Goal: Task Accomplishment & Management: Manage account settings

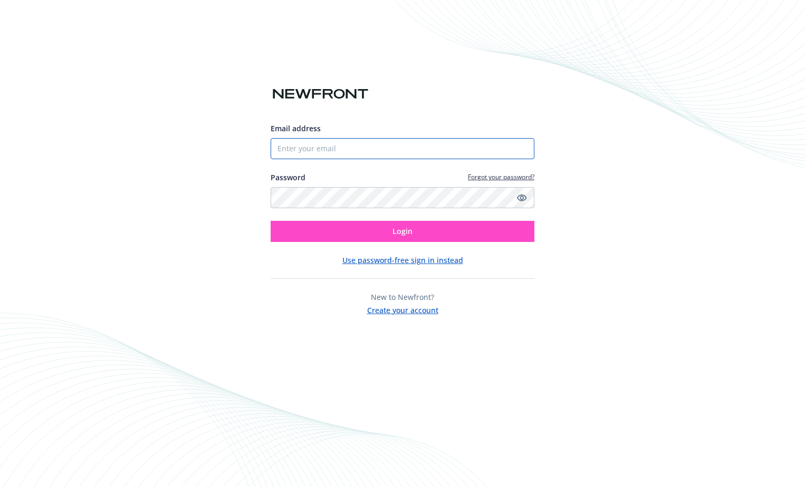
type input "[EMAIL_ADDRESS][DOMAIN_NAME]"
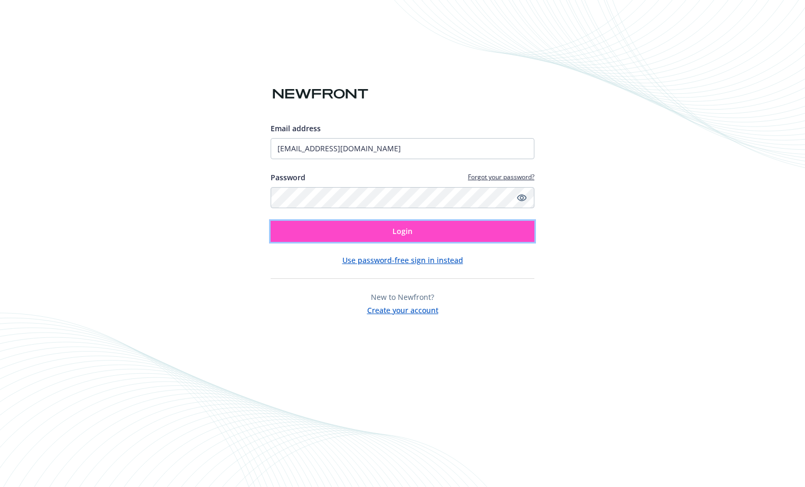
click at [336, 226] on button "Login" at bounding box center [402, 231] width 264 height 21
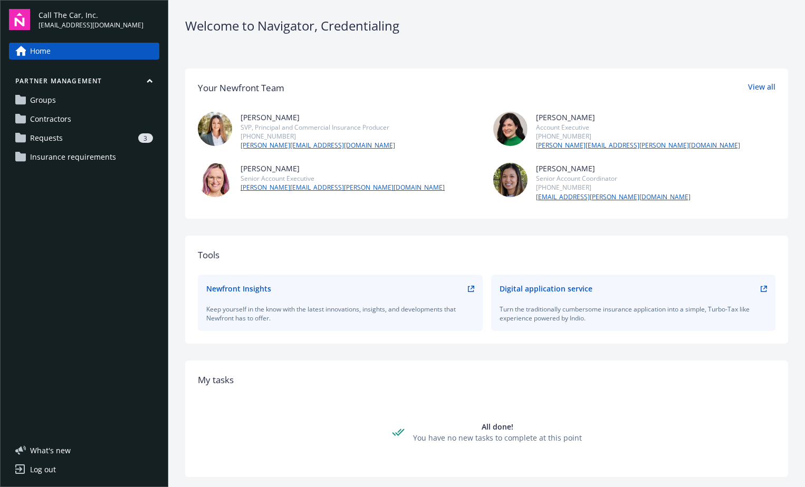
click at [68, 136] on div "3" at bounding box center [110, 137] width 86 height 9
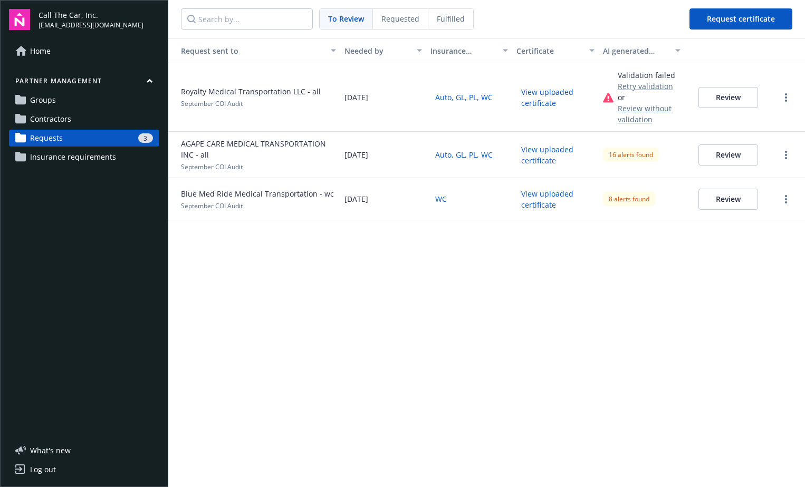
click at [403, 18] on span "Requested" at bounding box center [400, 18] width 38 height 11
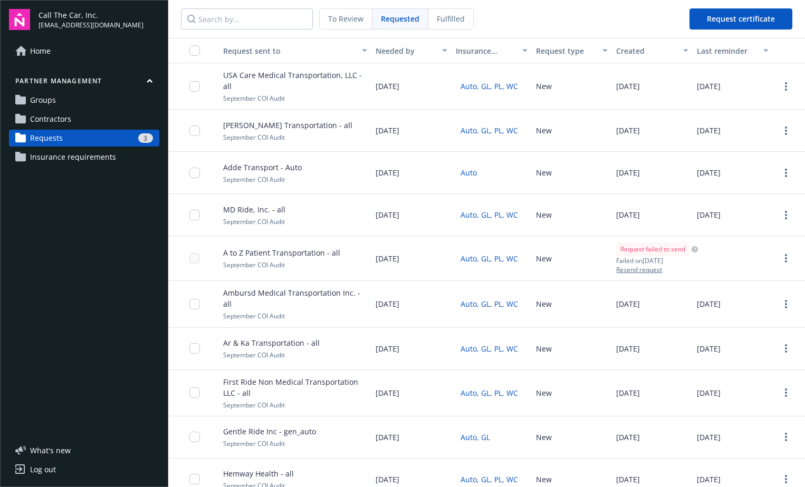
click at [69, 138] on div "3" at bounding box center [110, 137] width 86 height 9
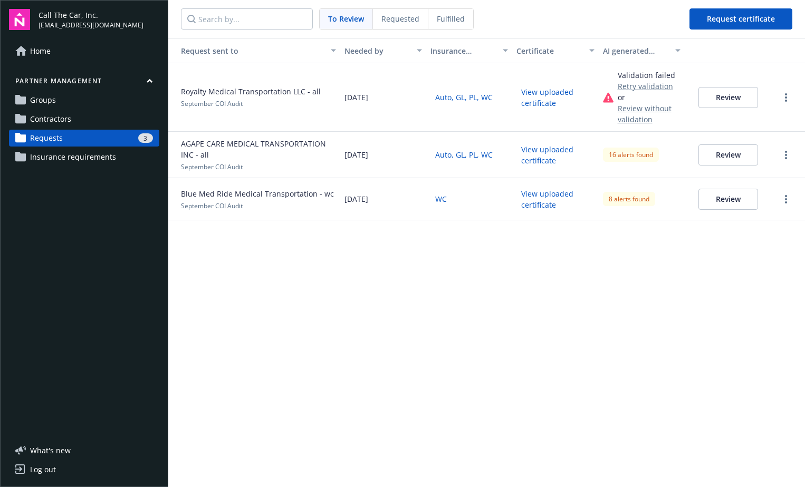
click at [739, 93] on button "Review" at bounding box center [728, 97] width 60 height 21
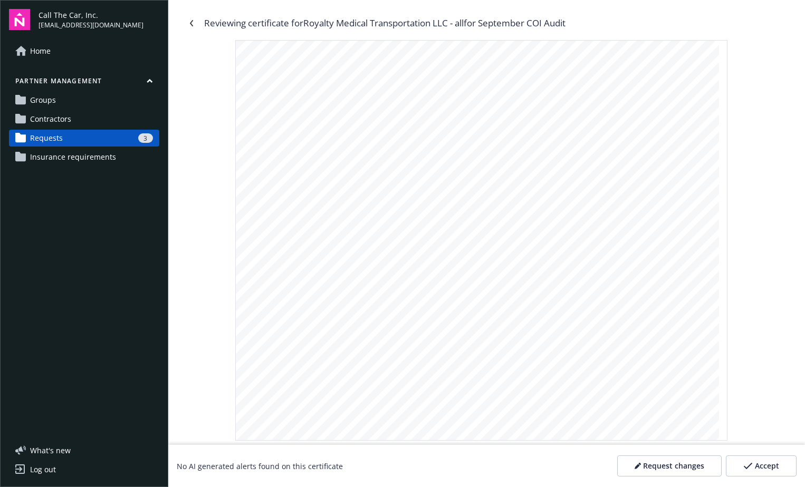
click at [770, 462] on span "Accept" at bounding box center [767, 466] width 24 height 11
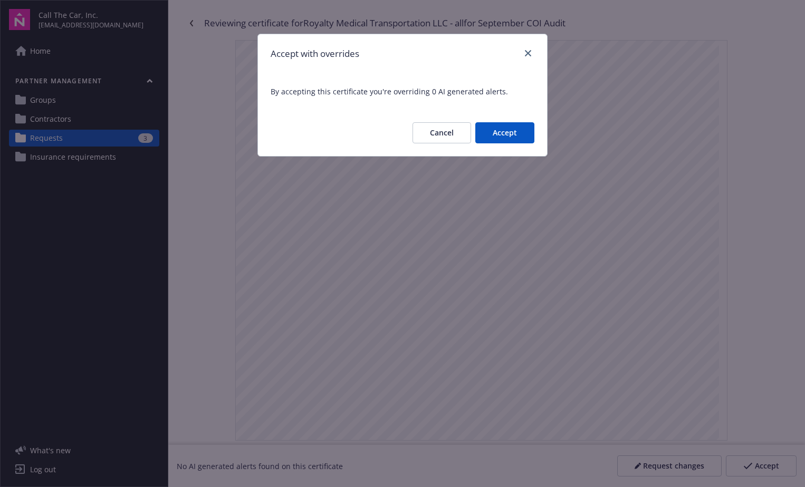
click at [493, 130] on button "Accept" at bounding box center [504, 132] width 59 height 21
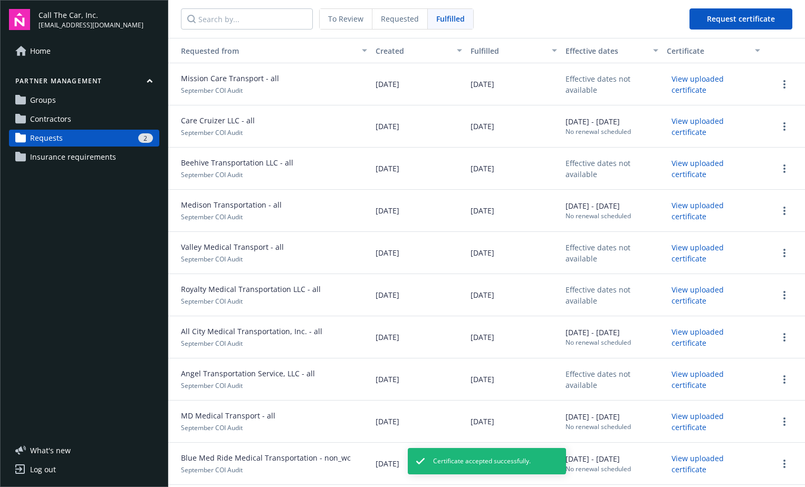
click at [93, 136] on div "2" at bounding box center [110, 137] width 86 height 9
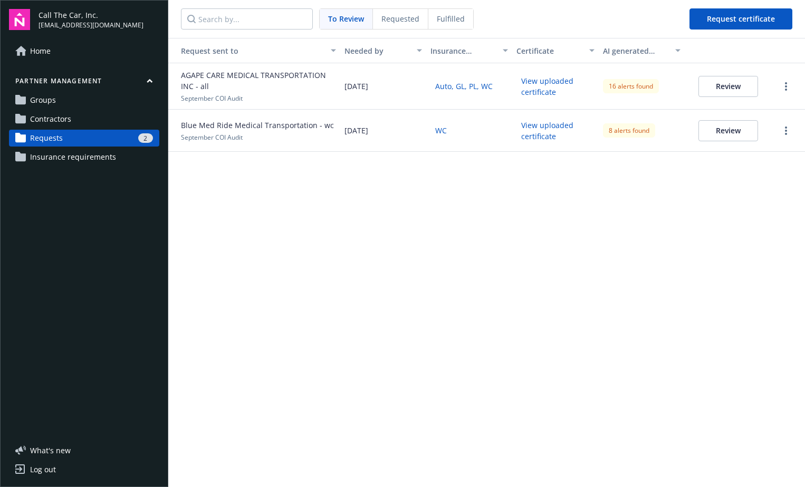
click at [719, 83] on button "Review" at bounding box center [728, 86] width 60 height 21
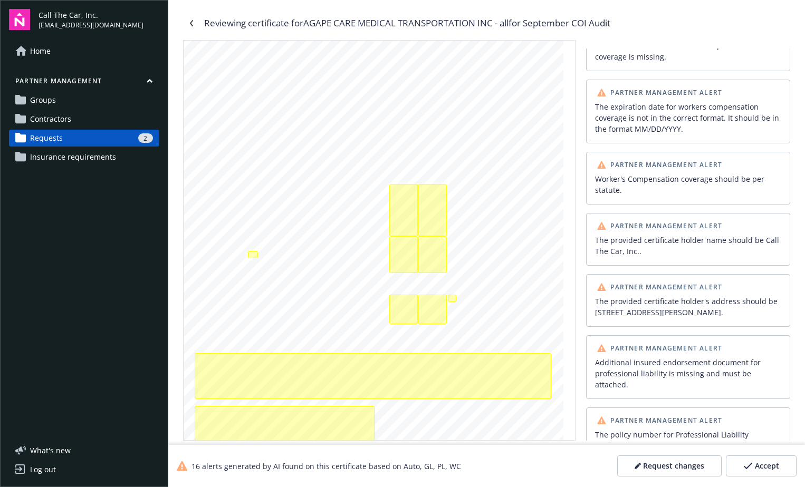
scroll to position [3, 0]
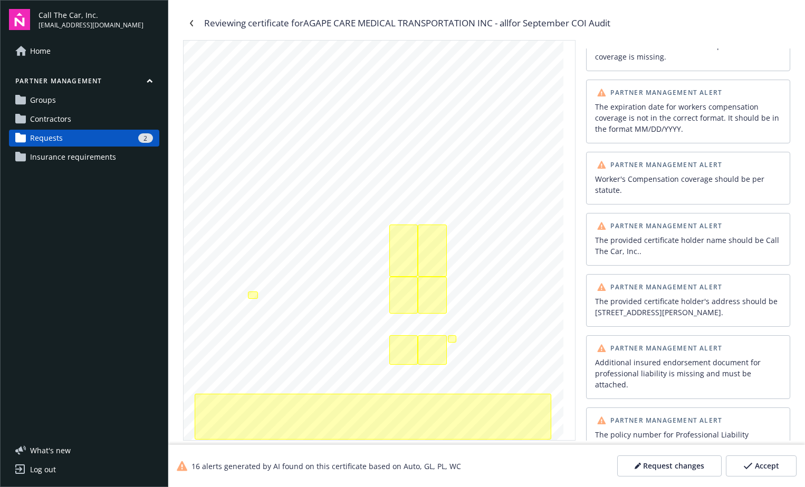
click at [662, 462] on span "Request changes" at bounding box center [673, 466] width 61 height 11
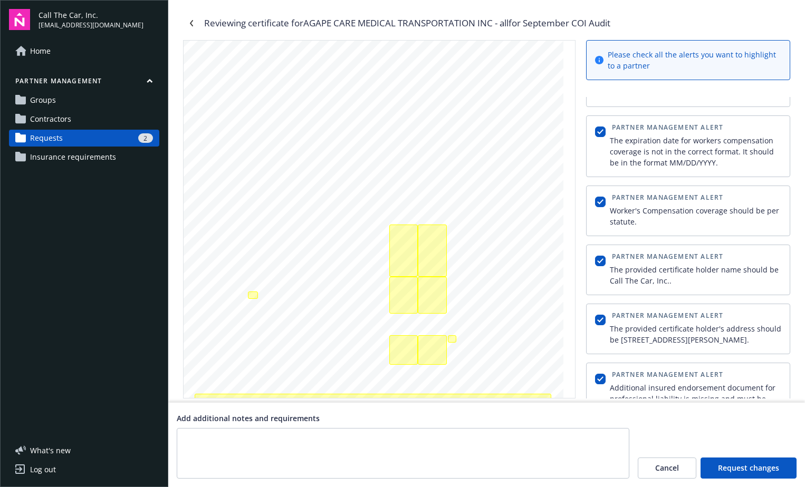
scroll to position [356, 0]
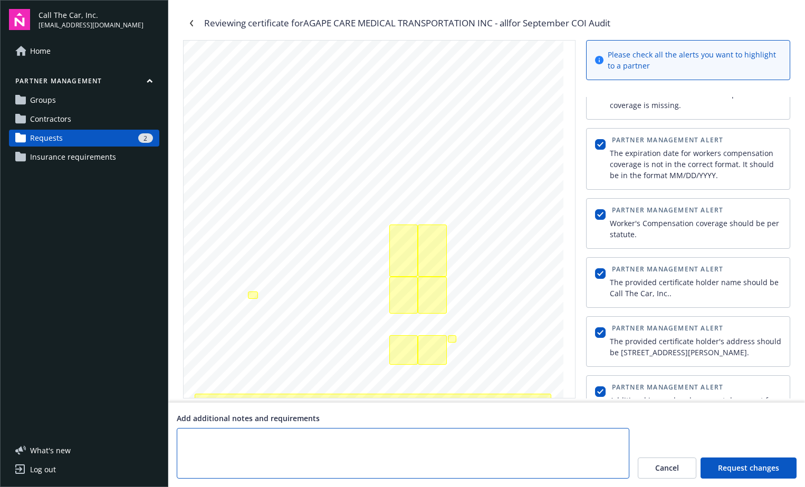
click at [283, 437] on textarea at bounding box center [403, 453] width 452 height 51
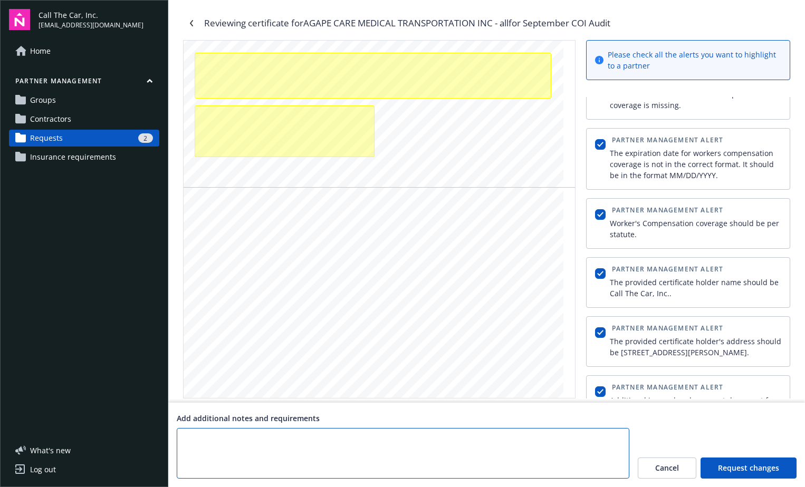
scroll to position [425, 0]
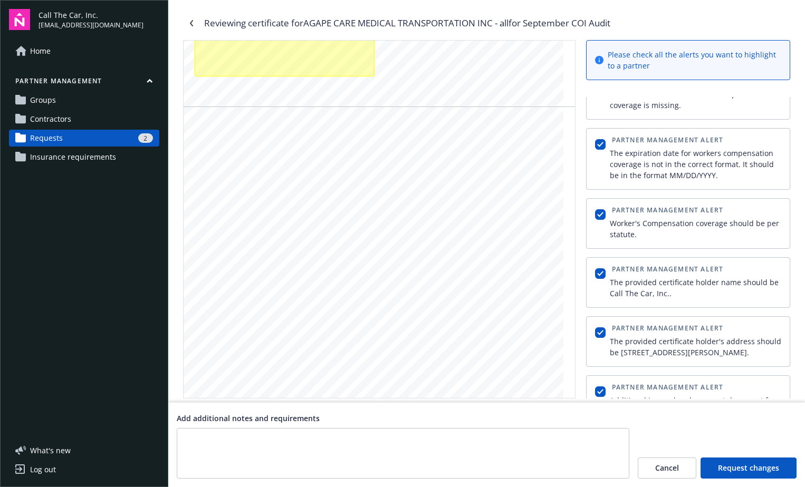
drag, startPoint x: 623, startPoint y: 365, endPoint x: 612, endPoint y: 354, distance: 16.0
click at [612, 354] on div "The provided certificate holder's address should be [STREET_ADDRESS][PERSON_NAM…" at bounding box center [695, 347] width 171 height 22
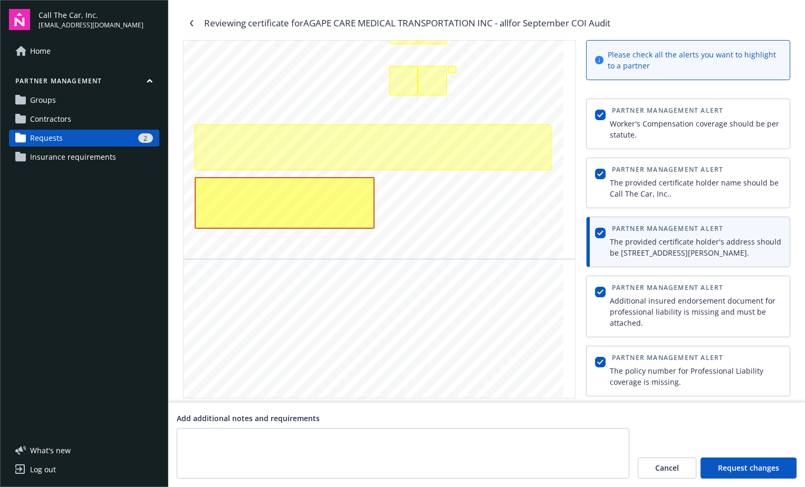
scroll to position [256, 0]
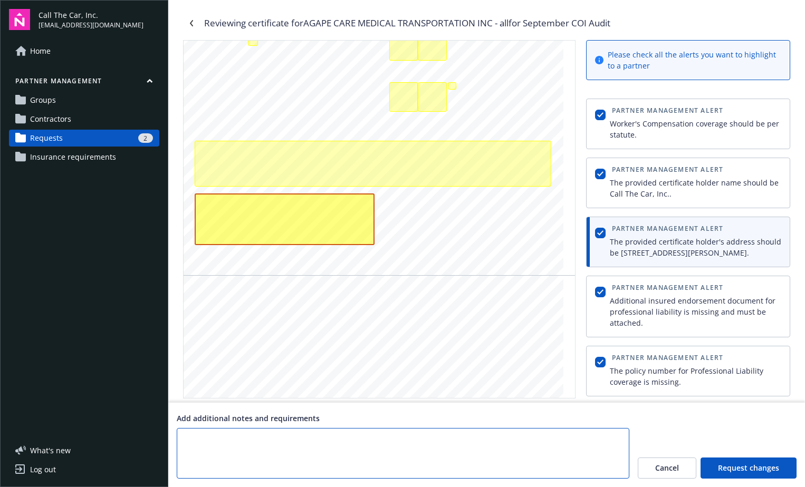
click at [230, 448] on textarea at bounding box center [403, 453] width 452 height 51
paste textarea "LinkedIn Twitter Facebook Corporate Office [GEOGRAPHIC_DATA][PERSON_NAME] Diamo…"
click at [476, 445] on textarea "Call The Car 21950 LinkedIn Twitter Facebook Corporate Office [GEOGRAPHIC_DATA]…" at bounding box center [403, 453] width 452 height 51
click at [238, 439] on textarea "Call The Car 21950 LinkedIn Twitter Facebook Corporate Office [GEOGRAPHIC_DATA]…" at bounding box center [403, 453] width 452 height 51
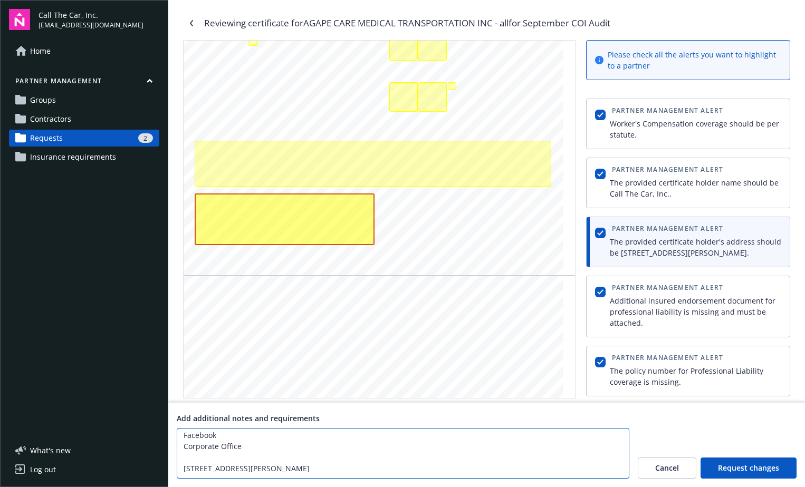
scroll to position [87, 0]
click at [184, 438] on textarea "Call The Car 21950 LinkedIn Twitter Facebook Corporate Office [STREET_ADDRESS][…" at bounding box center [403, 453] width 452 height 51
click at [186, 434] on textarea "Call The Car [STREET_ADDRESS][PERSON_NAME]" at bounding box center [403, 453] width 452 height 51
type textarea "Please list Call The Car as the Certificate Holder Call The Car [STREET_ADDRESS…"
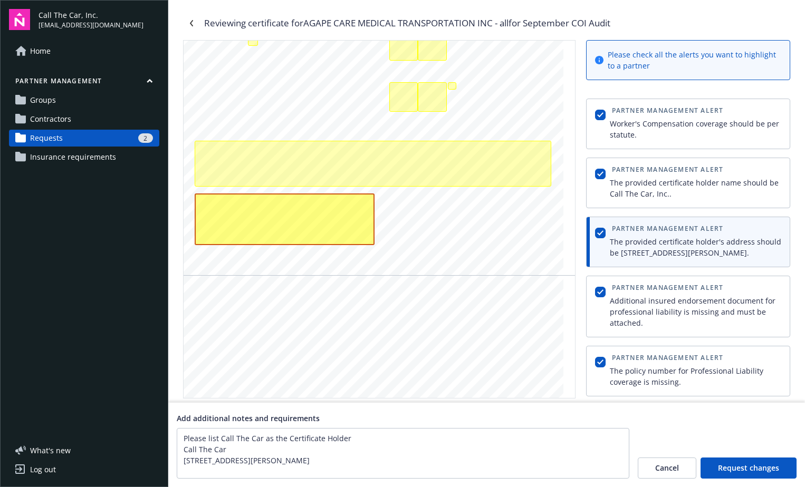
click at [746, 467] on span "Request changes" at bounding box center [748, 468] width 61 height 11
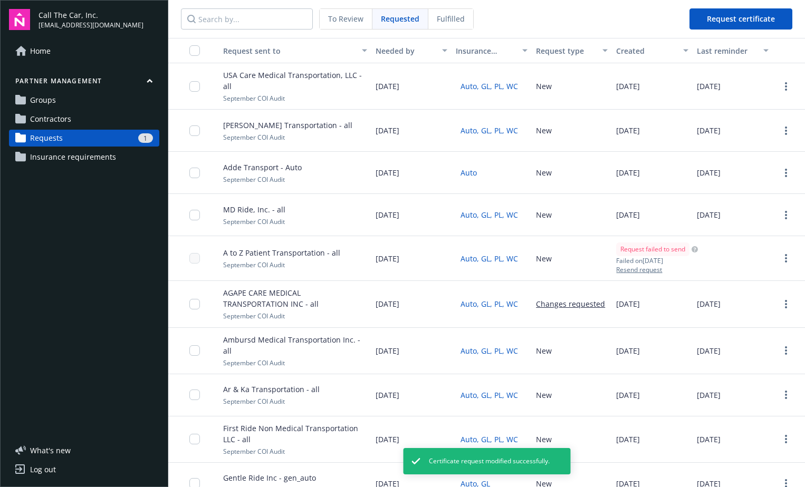
click at [55, 134] on span "Requests" at bounding box center [46, 138] width 33 height 17
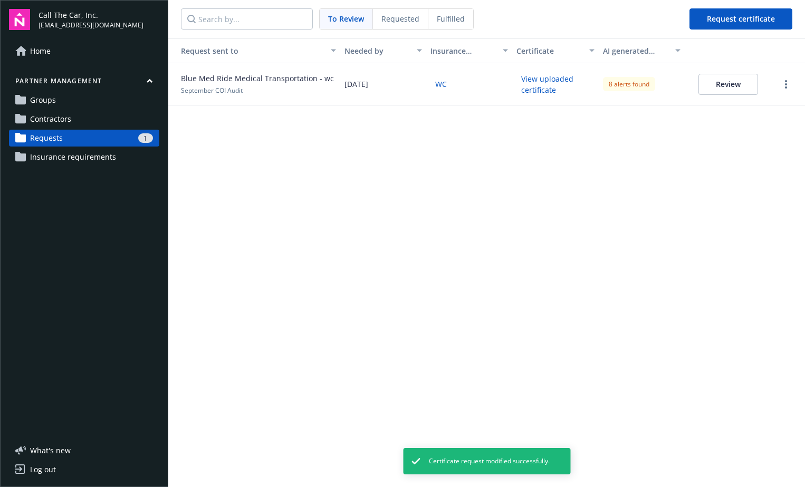
click at [225, 83] on span "Blue Med Ride Medical Transportation - wc" at bounding box center [257, 78] width 153 height 11
click at [712, 82] on button "Review" at bounding box center [728, 84] width 60 height 21
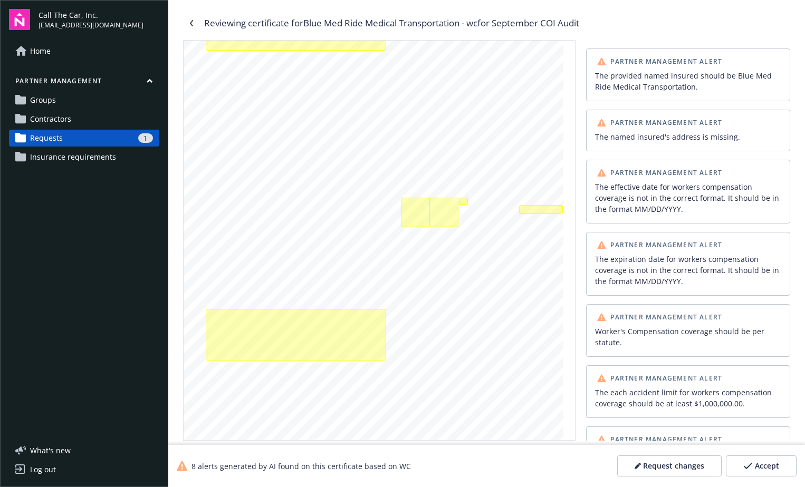
click at [749, 466] on icon "button" at bounding box center [747, 466] width 8 height 6
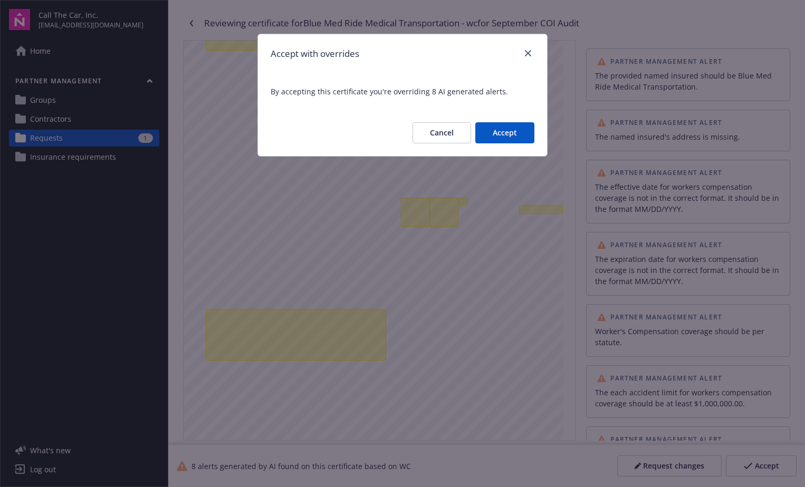
click at [494, 128] on button "Accept" at bounding box center [504, 132] width 59 height 21
